Goal: Information Seeking & Learning: Learn about a topic

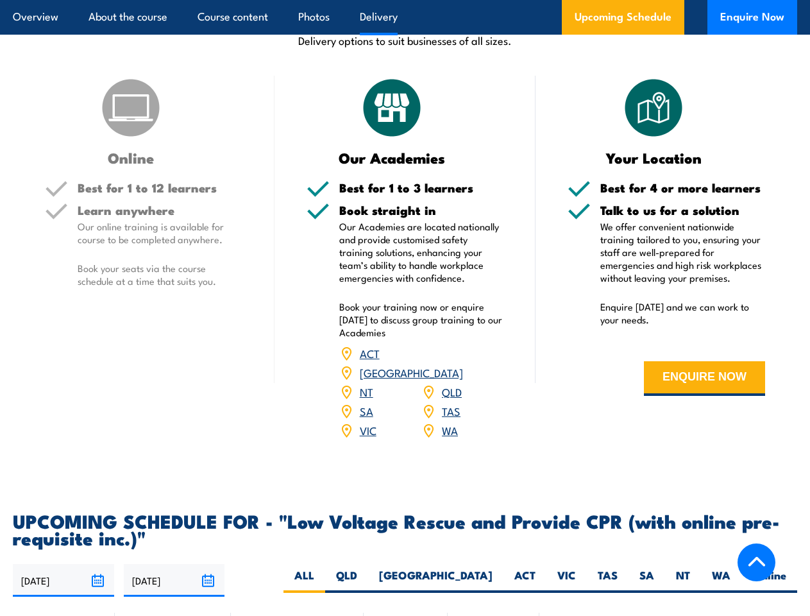
click at [405, 0] on article "Overview About the course Course content Photos Delivery Upcoming Schedule Enqu…" at bounding box center [405, 17] width 785 height 35
click at [64, 564] on input "[DATE]" at bounding box center [63, 580] width 101 height 33
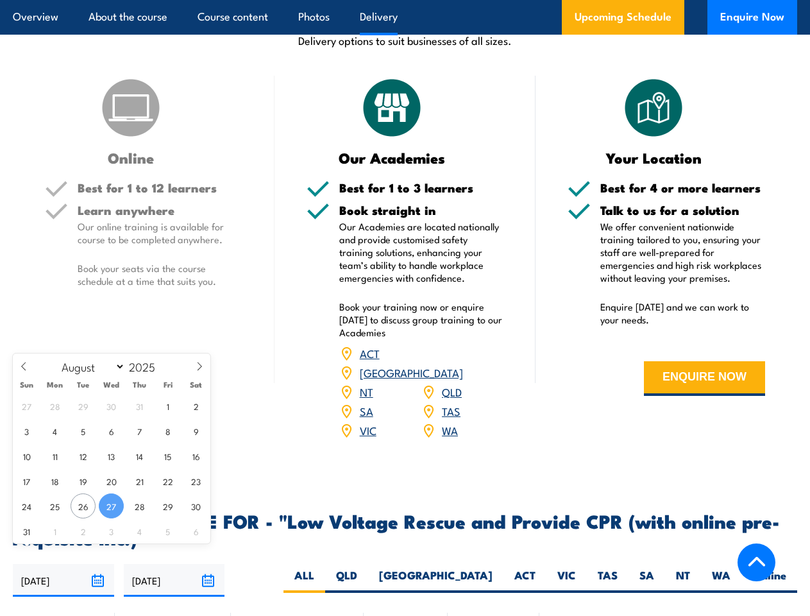
click at [174, 564] on input "[DATE]" at bounding box center [174, 580] width 101 height 33
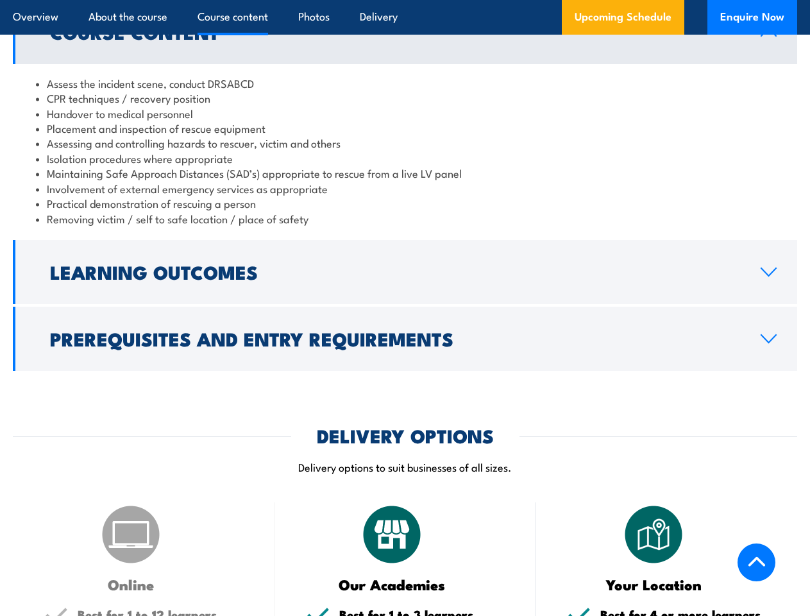
scroll to position [1209, 0]
click at [405, 0] on article "Overview About the course Course content Photos Delivery Upcoming Schedule Enqu…" at bounding box center [405, 17] width 785 height 35
click at [405, 272] on h2 "Learning Outcomes" at bounding box center [395, 271] width 690 height 17
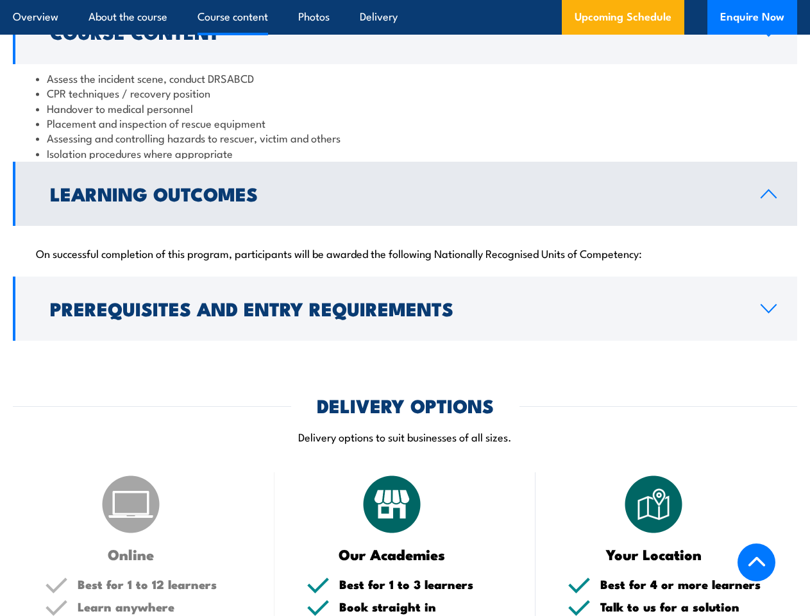
click at [405, 339] on div "COURSES > Electricity Supply Industry (ESI) Training Low Voltage Rescue and Pro…" at bounding box center [405, 470] width 810 height 3297
